Goal: Task Accomplishment & Management: Manage account settings

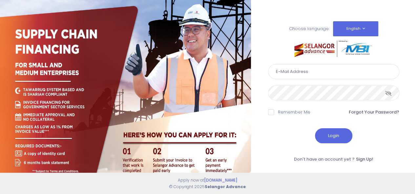
type input "rozana@edgenta.com"
click at [390, 93] on icon at bounding box center [388, 93] width 7 height 0
click at [390, 93] on icon at bounding box center [389, 93] width 6 height 0
click at [335, 137] on button "Login" at bounding box center [333, 136] width 37 height 15
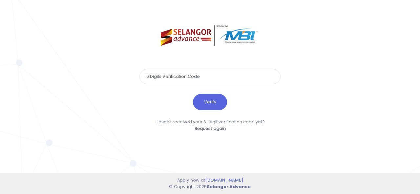
paste input "412535"
type input "412535"
click at [219, 103] on button "Verify" at bounding box center [210, 102] width 34 height 16
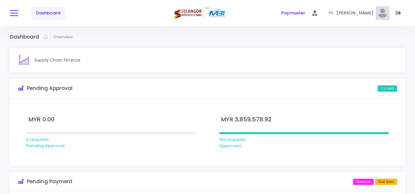
click at [17, 13] on span at bounding box center [14, 13] width 9 height 1
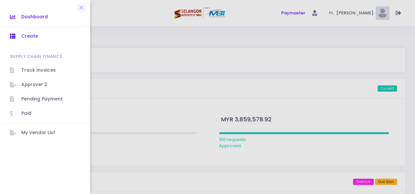
click at [41, 38] on span "Create" at bounding box center [50, 36] width 59 height 9
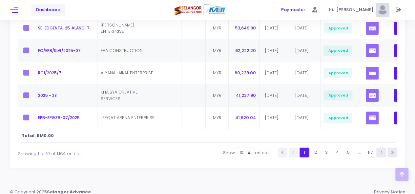
scroll to position [266, 0]
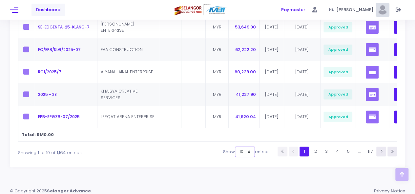
click at [247, 155] on select "10 25 50 100" at bounding box center [245, 152] width 20 height 10
select select "50"
click at [235, 157] on select "10 25 50 100" at bounding box center [245, 152] width 20 height 10
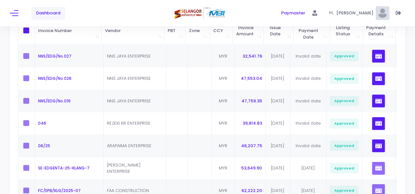
scroll to position [0, 0]
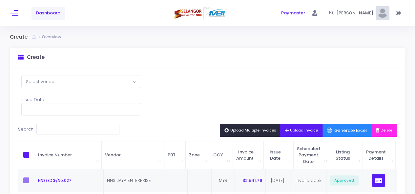
click at [289, 133] on button "Upload Invoice" at bounding box center [301, 130] width 42 height 12
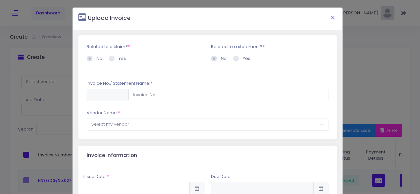
click at [327, 15] on button "Close" at bounding box center [333, 17] width 16 height 17
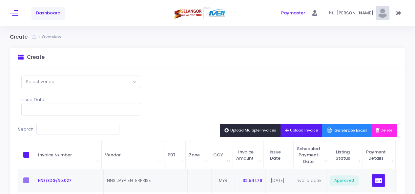
click at [252, 130] on span "Upload Multiple Invoices" at bounding box center [250, 130] width 52 height 5
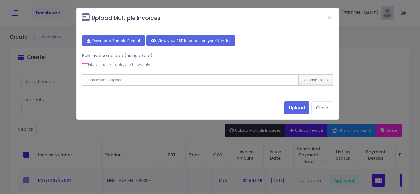
click at [315, 78] on div "Choose file(s)" at bounding box center [315, 80] width 34 height 11
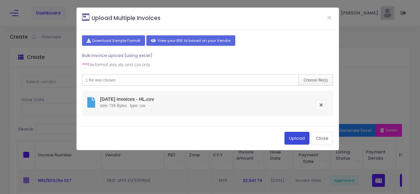
click at [293, 139] on button "Upload" at bounding box center [296, 138] width 25 height 12
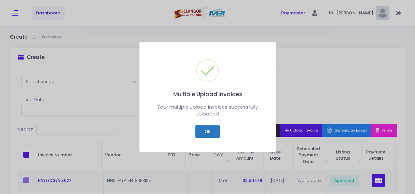
click at [209, 132] on button "OK" at bounding box center [207, 132] width 25 height 12
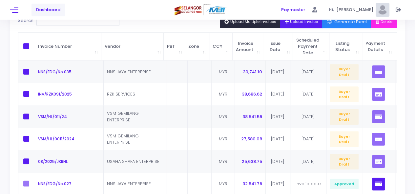
scroll to position [39, 0]
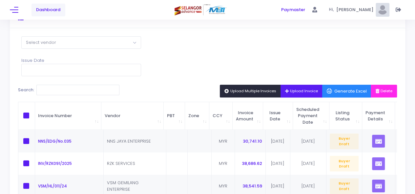
click at [244, 92] on span "Upload Multiple Invoices" at bounding box center [250, 91] width 52 height 5
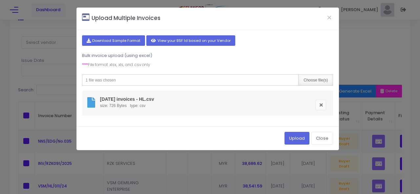
click at [316, 78] on div "Choose file(s)" at bounding box center [315, 80] width 34 height 11
type input "C:\fakepath\August 2025 invoices - SP.csv"
click at [293, 138] on button "Upload" at bounding box center [296, 138] width 25 height 12
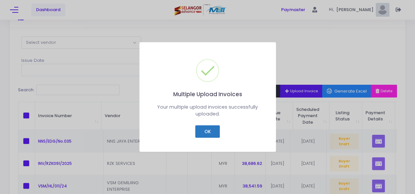
click at [209, 131] on button "OK" at bounding box center [207, 132] width 25 height 12
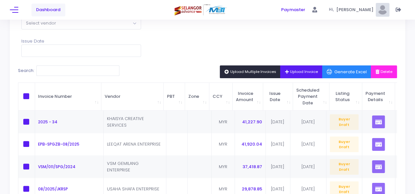
scroll to position [44, 0]
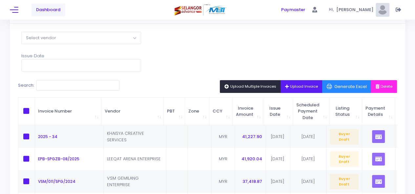
click at [248, 86] on span "Upload Multiple Invoices" at bounding box center [250, 86] width 52 height 5
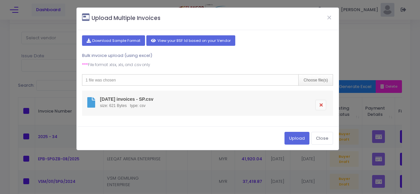
drag, startPoint x: 321, startPoint y: 105, endPoint x: 241, endPoint y: 36, distance: 105.6
click at [321, 105] on link at bounding box center [320, 105] width 11 height 10
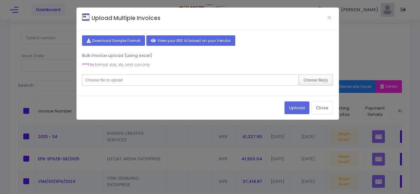
click at [311, 81] on div "Choose file(s)" at bounding box center [315, 80] width 34 height 11
type input "C:\fakepath\August 2025 invoices - KL.csv"
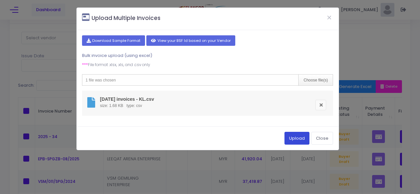
click at [291, 139] on button "Upload" at bounding box center [296, 138] width 25 height 12
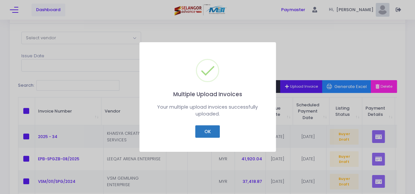
click at [212, 130] on button "OK" at bounding box center [207, 132] width 25 height 12
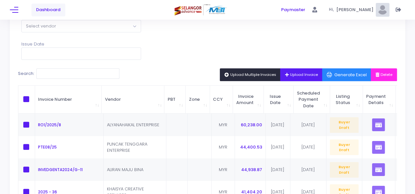
scroll to position [51, 0]
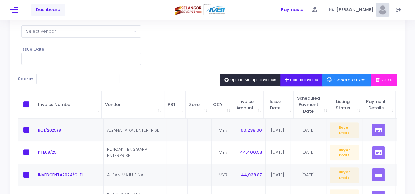
click at [245, 79] on span "Upload Multiple Invoices" at bounding box center [250, 79] width 52 height 5
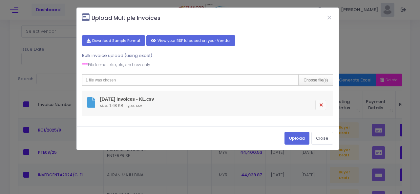
click at [319, 105] on link at bounding box center [320, 105] width 11 height 10
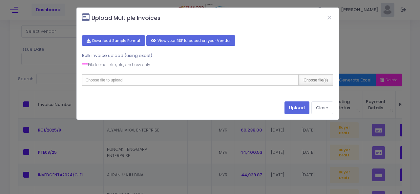
click at [313, 79] on div "Choose file(s)" at bounding box center [315, 80] width 34 height 11
type input "C:\fakepath\August 2025 invoices - KG.csv"
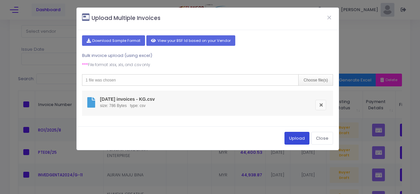
click at [296, 138] on button "Upload" at bounding box center [296, 138] width 25 height 12
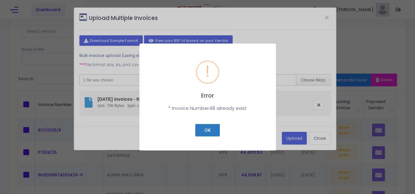
click at [210, 132] on button "OK" at bounding box center [207, 130] width 25 height 12
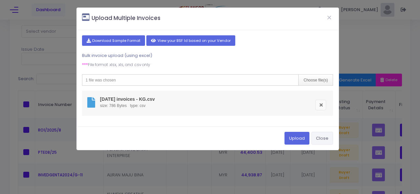
click at [326, 136] on button "Close" at bounding box center [322, 138] width 22 height 12
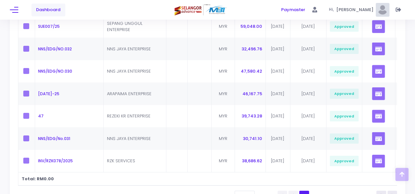
scroll to position [1173, 0]
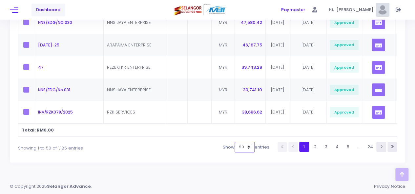
click at [248, 148] on select "10 25 50 100" at bounding box center [244, 147] width 20 height 10
click at [234, 153] on select "10 25 50 100" at bounding box center [244, 147] width 20 height 10
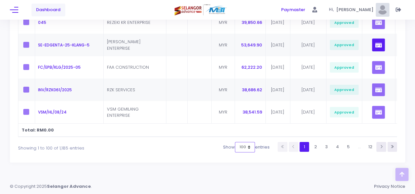
scroll to position [2296, 0]
click at [316, 148] on link "2" at bounding box center [316, 147] width 10 height 10
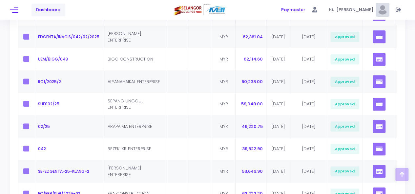
scroll to position [1546, 0]
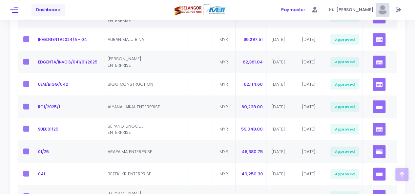
scroll to position [2296, 0]
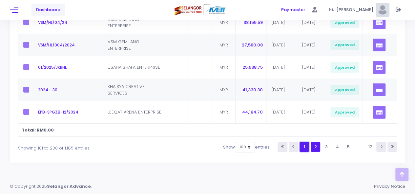
click at [305, 147] on link "1" at bounding box center [304, 147] width 10 height 10
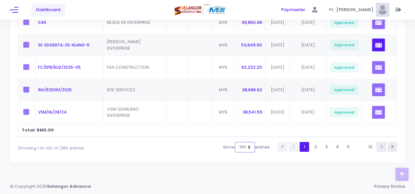
click at [248, 148] on select "10 25 50 100" at bounding box center [245, 147] width 20 height 10
select select "50"
click at [235, 142] on select "10 25 50 100" at bounding box center [245, 147] width 20 height 10
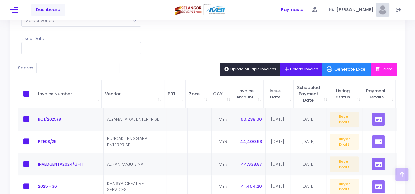
scroll to position [58, 0]
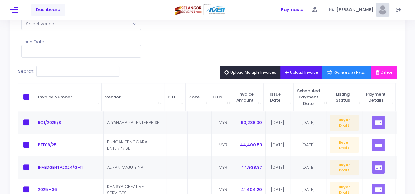
click at [254, 71] on span "Upload Multiple Invoices" at bounding box center [250, 72] width 52 height 5
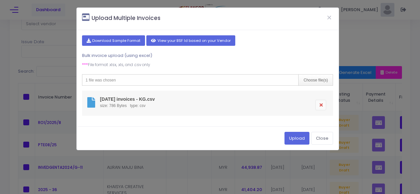
click at [320, 105] on link at bounding box center [320, 105] width 11 height 10
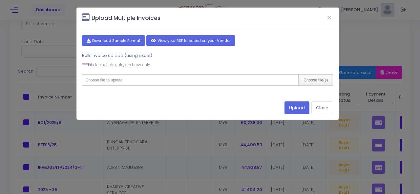
click at [315, 80] on div "Choose file(s)" at bounding box center [315, 80] width 34 height 11
type input "C:\fakepath\August 2025 invoices - KG.csv"
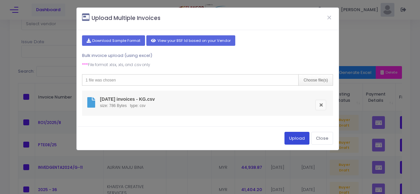
click at [297, 140] on button "Upload" at bounding box center [296, 138] width 25 height 12
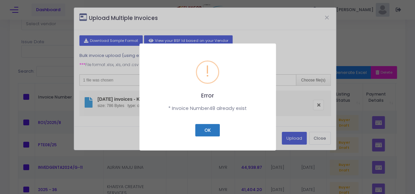
click at [210, 132] on button "OK" at bounding box center [207, 130] width 25 height 12
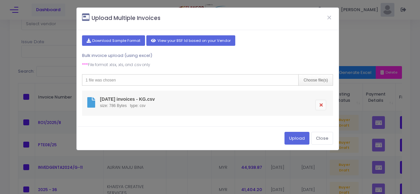
click at [323, 105] on link at bounding box center [320, 105] width 11 height 10
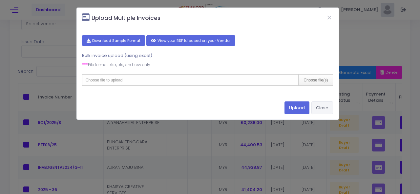
click at [330, 108] on button "Close" at bounding box center [322, 108] width 22 height 12
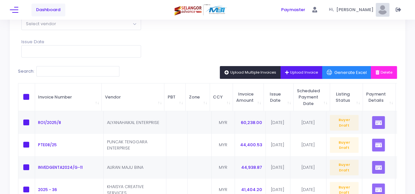
click at [255, 71] on span "Upload Multiple Invoices" at bounding box center [250, 72] width 52 height 5
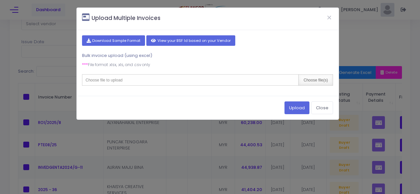
click at [315, 78] on div "Choose file(s)" at bounding box center [315, 80] width 34 height 11
type input "C:\fakepath\August 2025 invoices - KG.csv"
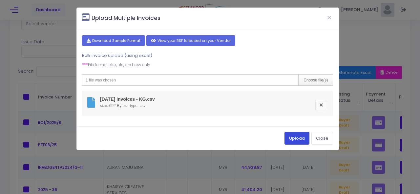
click at [299, 136] on button "Upload" at bounding box center [296, 138] width 25 height 12
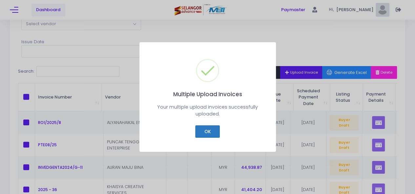
click at [212, 134] on button "OK" at bounding box center [207, 132] width 25 height 12
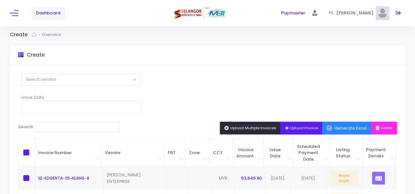
scroll to position [0, 0]
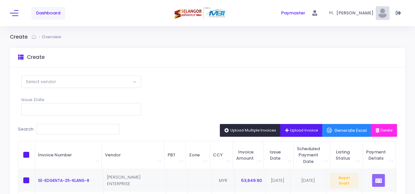
click at [398, 13] on icon at bounding box center [399, 13] width 6 height 0
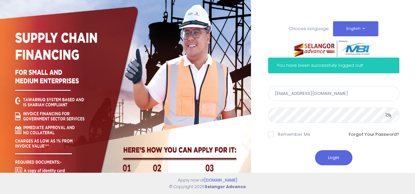
drag, startPoint x: 287, startPoint y: 93, endPoint x: 246, endPoint y: 96, distance: 41.7
click at [246, 96] on div "Choose language: English Bahasa Melayu You have been successfully logged out!" at bounding box center [207, 111] width 415 height 223
type input "marzuki@edgenta.com"
click at [275, 163] on div "Login" at bounding box center [333, 158] width 131 height 15
click at [388, 115] on icon at bounding box center [388, 115] width 7 height 0
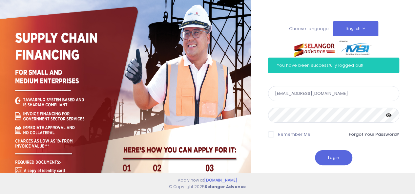
click at [388, 115] on icon at bounding box center [389, 115] width 6 height 0
click at [329, 158] on button "Login" at bounding box center [333, 158] width 37 height 15
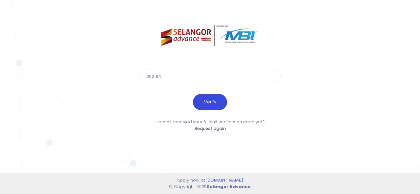
type input "252184"
click at [213, 102] on button "Verify" at bounding box center [210, 102] width 34 height 16
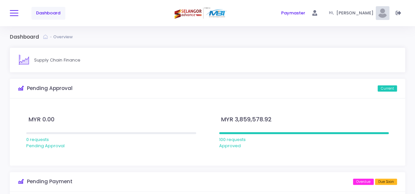
click at [11, 13] on span at bounding box center [14, 13] width 9 height 1
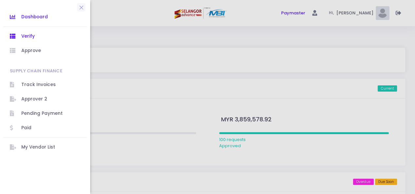
click at [43, 34] on span "Verify" at bounding box center [50, 36] width 59 height 9
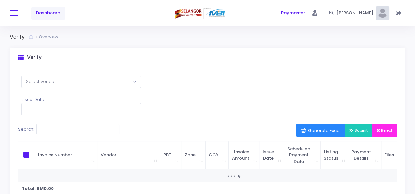
click at [16, 13] on span at bounding box center [14, 13] width 9 height 1
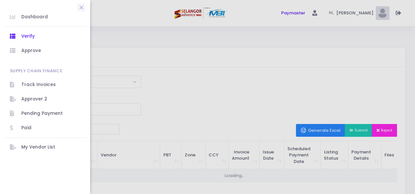
click at [23, 36] on span "Verify" at bounding box center [50, 36] width 59 height 9
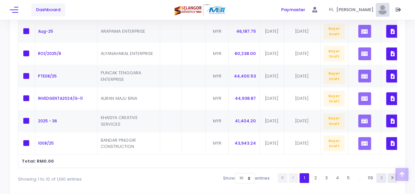
scroll to position [265, 0]
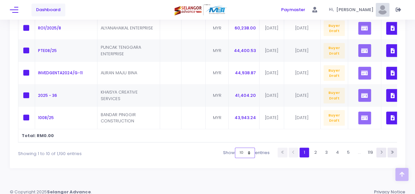
click at [248, 157] on select "10 25 50 100" at bounding box center [245, 153] width 20 height 10
select select "50"
click at [235, 158] on select "10 25 50 100" at bounding box center [245, 153] width 20 height 10
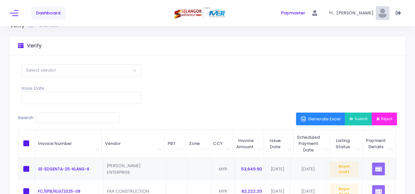
scroll to position [87, 0]
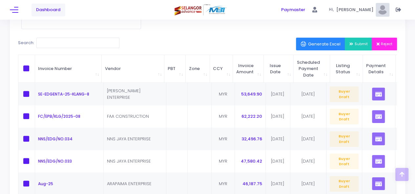
click at [26, 67] on span at bounding box center [26, 69] width 6 height 6
click at [33, 67] on input "checkbox" at bounding box center [35, 68] width 4 height 4
checkbox input "true"
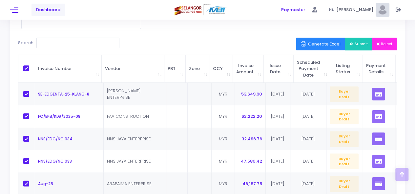
checkbox input "true"
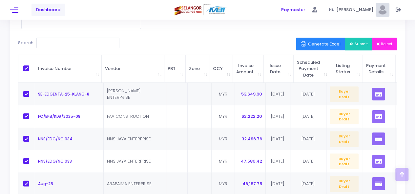
checkbox input "true"
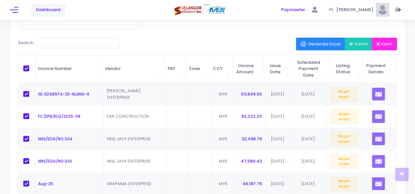
checkbox input "true"
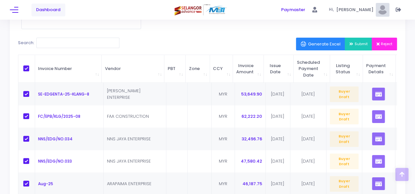
checkbox input "true"
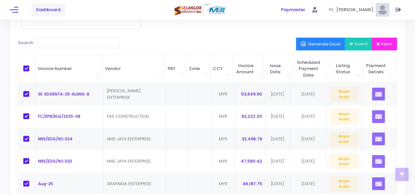
checkbox input "true"
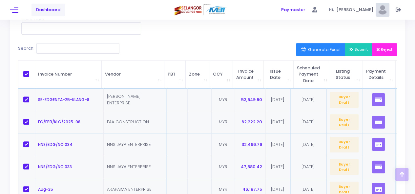
scroll to position [79, 0]
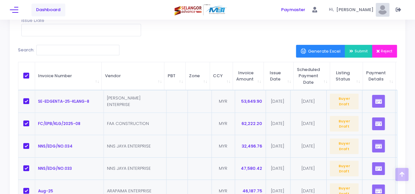
click at [357, 49] on span "Submit" at bounding box center [358, 51] width 18 height 5
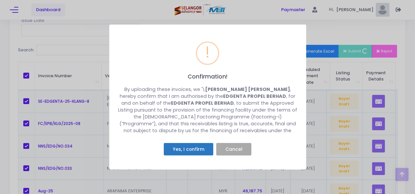
click at [184, 147] on button "Yes, I confirm" at bounding box center [189, 149] width 50 height 12
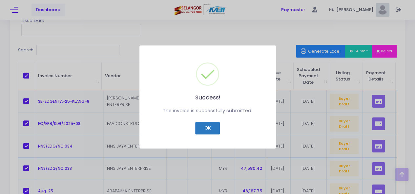
click at [209, 127] on button "OK" at bounding box center [207, 128] width 25 height 12
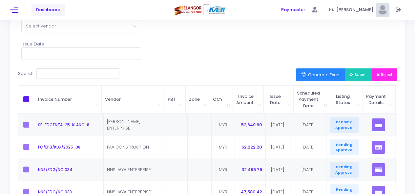
scroll to position [41, 0]
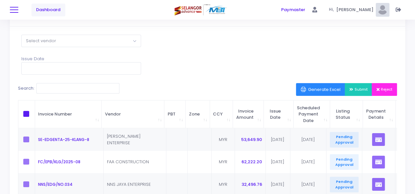
click at [18, 9] on button at bounding box center [14, 10] width 9 height 9
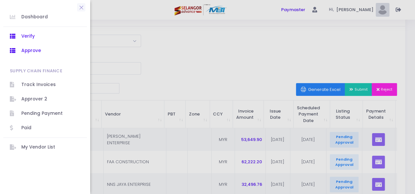
click at [26, 50] on span "Approve" at bounding box center [50, 51] width 59 height 9
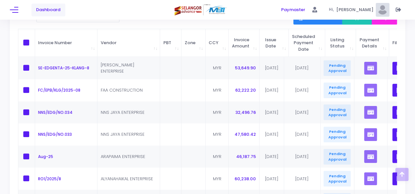
scroll to position [109, 0]
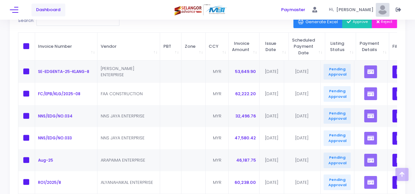
click at [28, 44] on span at bounding box center [26, 46] width 6 height 6
click at [33, 44] on input "checkbox" at bounding box center [35, 45] width 4 height 4
checkbox input "true"
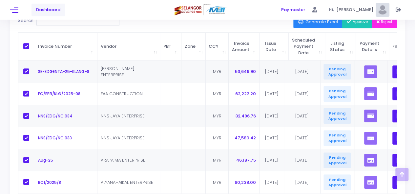
checkbox input "true"
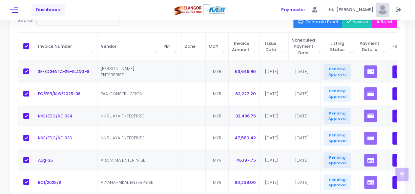
checkbox input "true"
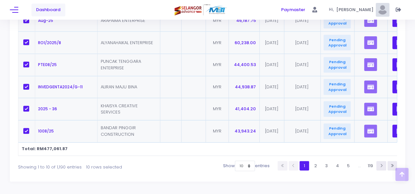
scroll to position [250, 0]
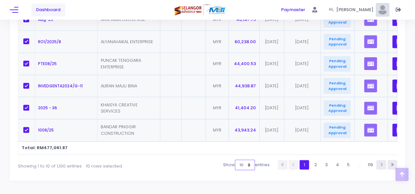
click at [248, 169] on select "10 25 50 100" at bounding box center [245, 165] width 20 height 10
select select "50"
click at [235, 171] on select "10 25 50 100" at bounding box center [245, 165] width 20 height 10
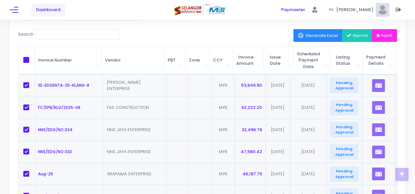
scroll to position [91, 0]
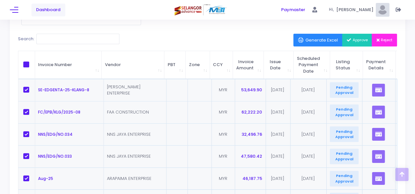
click at [28, 64] on span at bounding box center [26, 65] width 6 height 6
click at [33, 64] on input "checkbox" at bounding box center [35, 64] width 4 height 4
checkbox input "true"
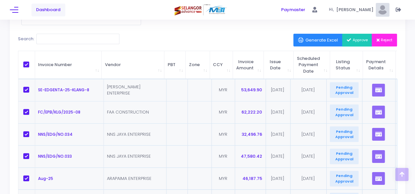
checkbox input "true"
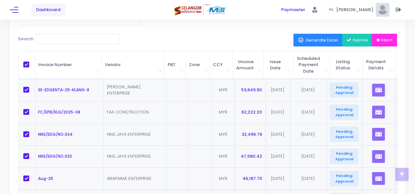
checkbox input "true"
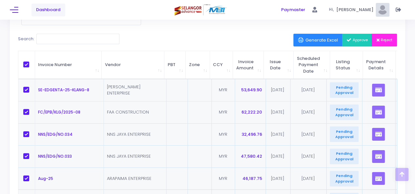
checkbox input "true"
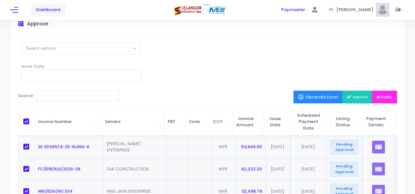
scroll to position [36, 0]
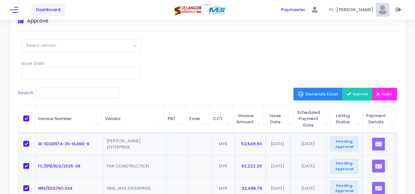
click at [356, 93] on span "Approve" at bounding box center [357, 94] width 21 height 5
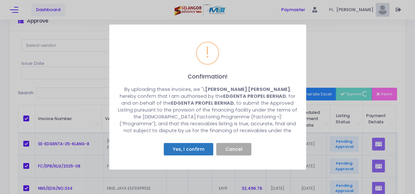
click at [179, 149] on button "Yes, I confirm" at bounding box center [189, 149] width 50 height 12
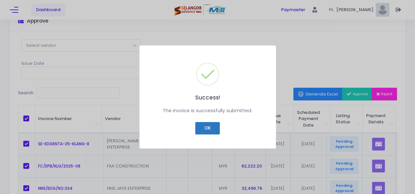
click at [205, 126] on button "OK" at bounding box center [207, 128] width 25 height 12
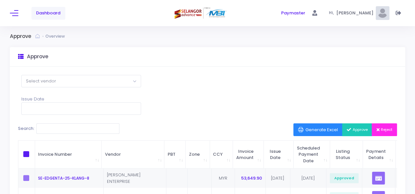
scroll to position [0, 0]
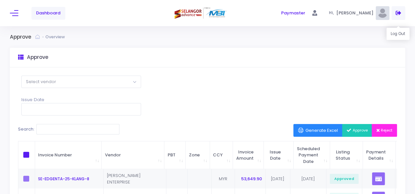
click at [397, 13] on icon at bounding box center [399, 13] width 6 height 0
